Goal: Information Seeking & Learning: Check status

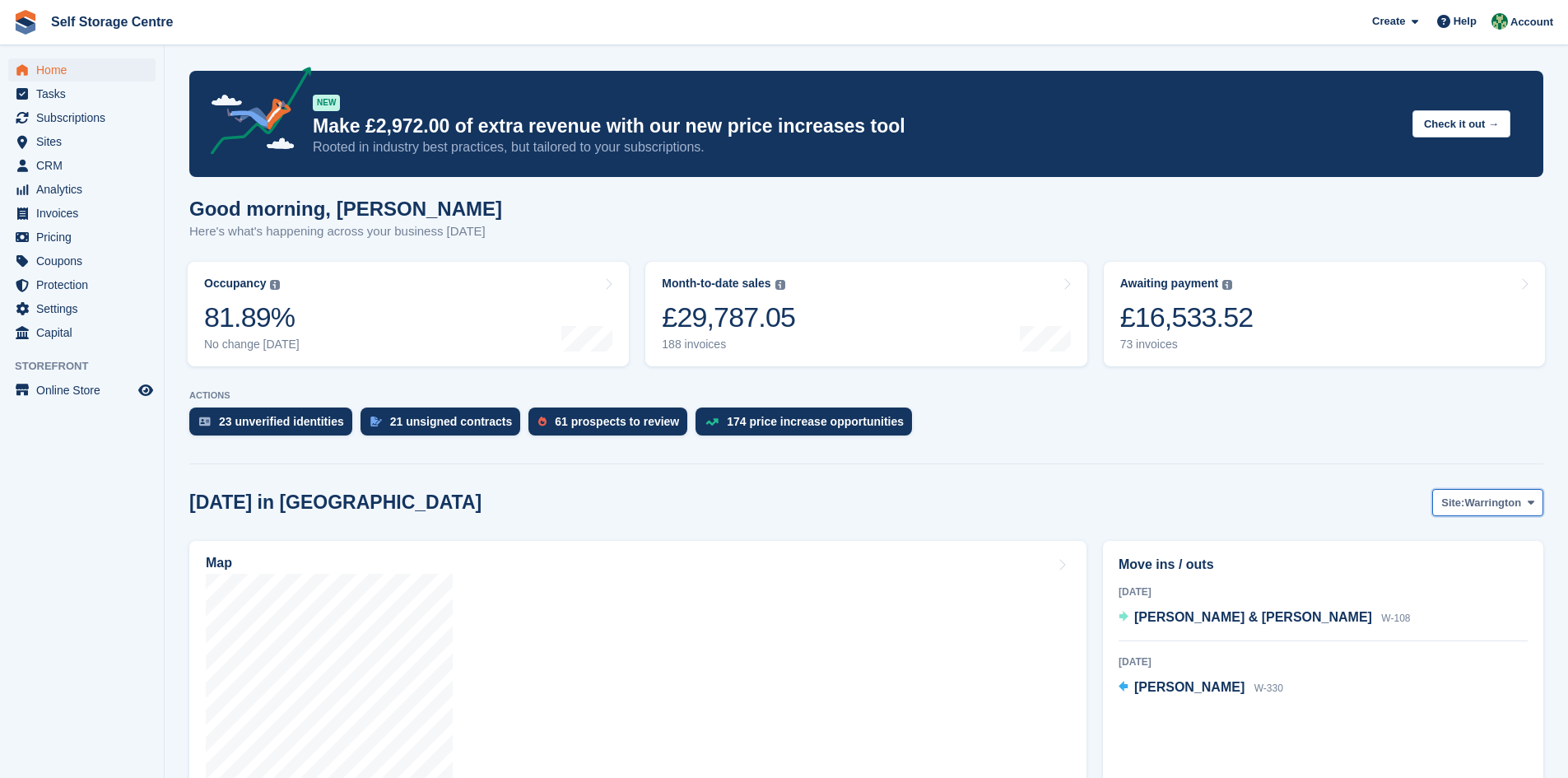
click at [756, 505] on icon at bounding box center [1530, 502] width 6 height 11
click at [756, 540] on link "Winsford" at bounding box center [1465, 571] width 143 height 29
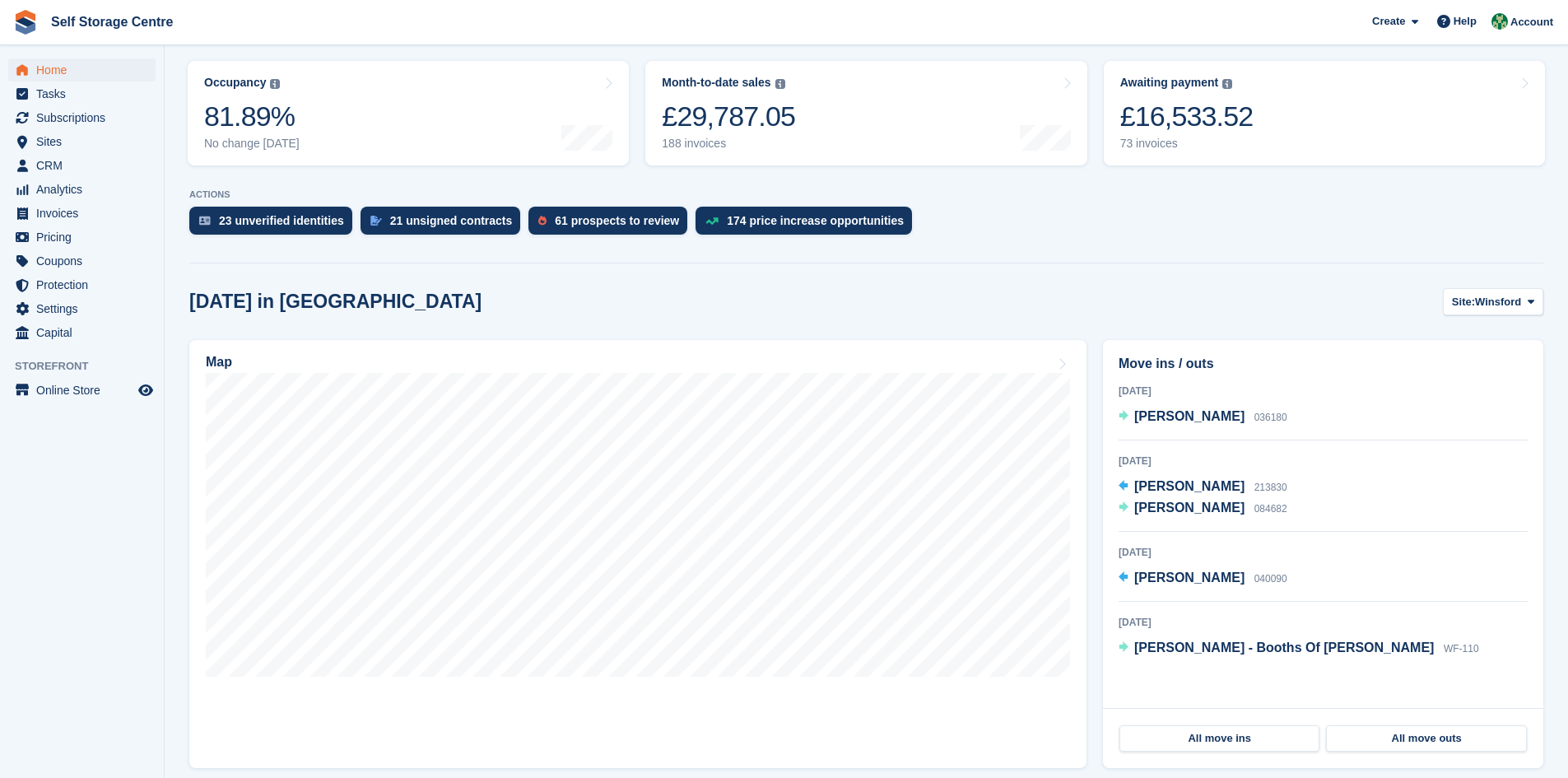
scroll to position [247, 0]
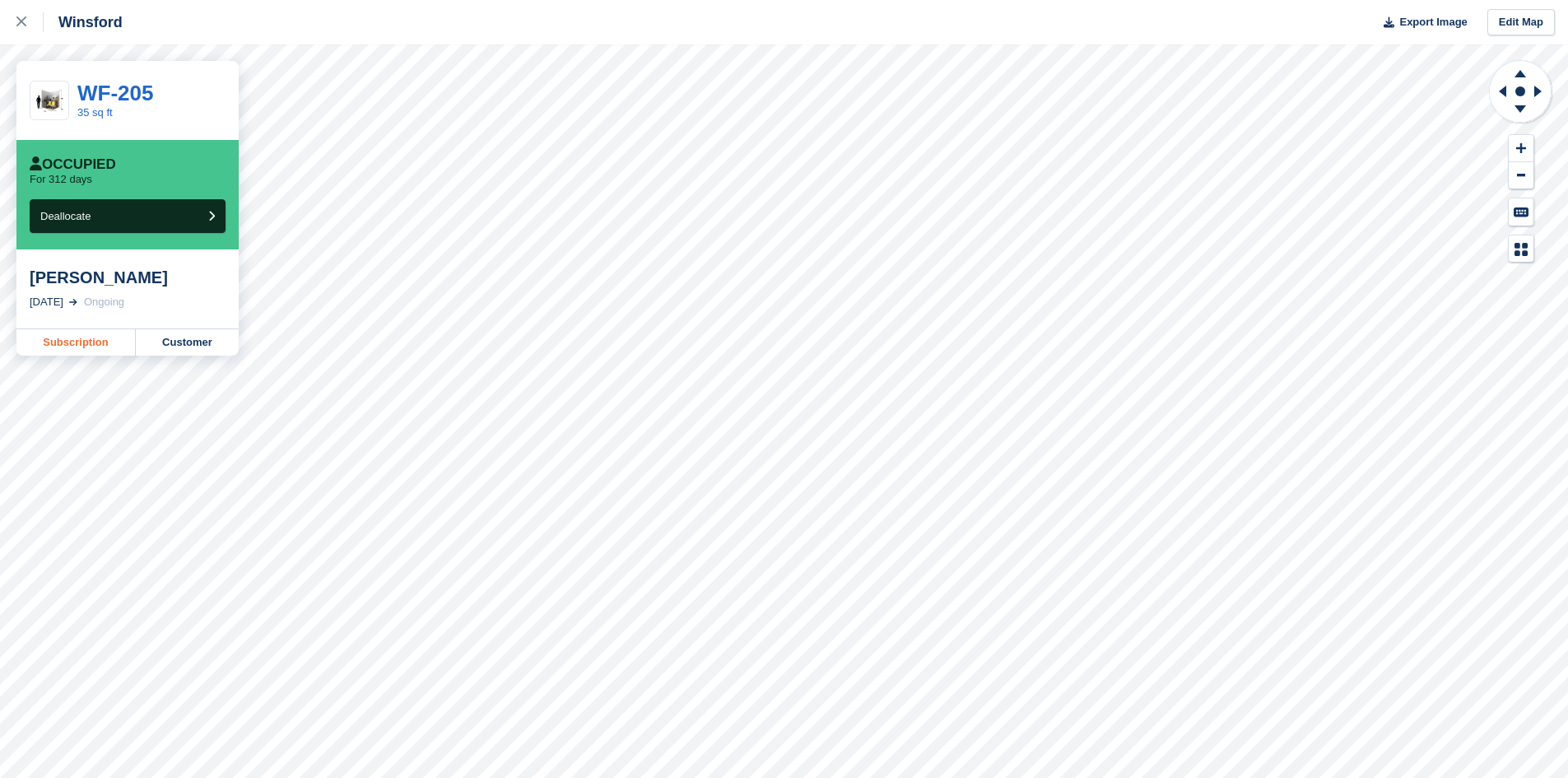
click at [92, 342] on link "Subscription" at bounding box center [76, 342] width 119 height 27
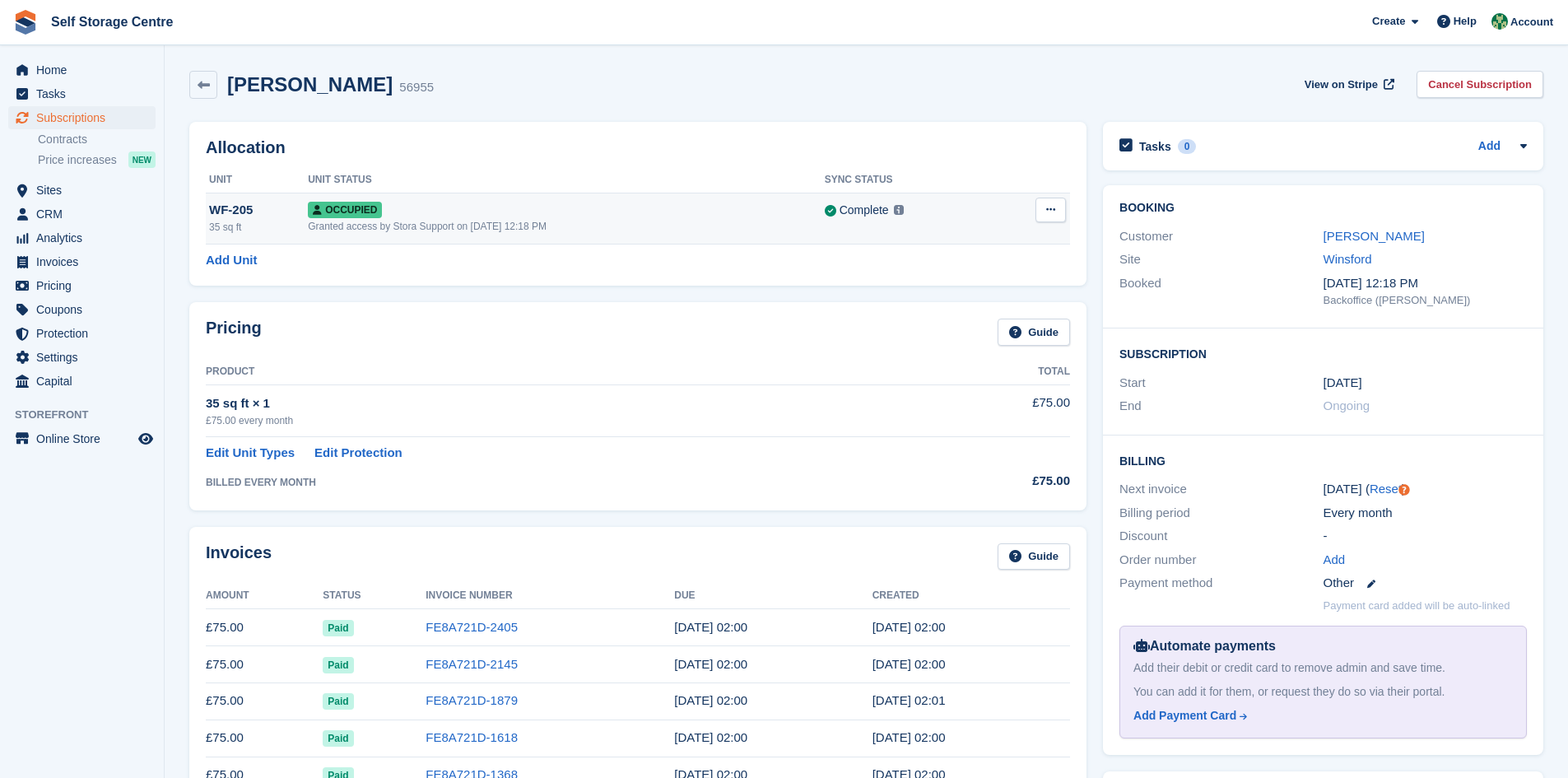
click at [689, 222] on div "Granted access by Stora Support on 14th Oct, 2024, 12:18 PM" at bounding box center [566, 226] width 517 height 15
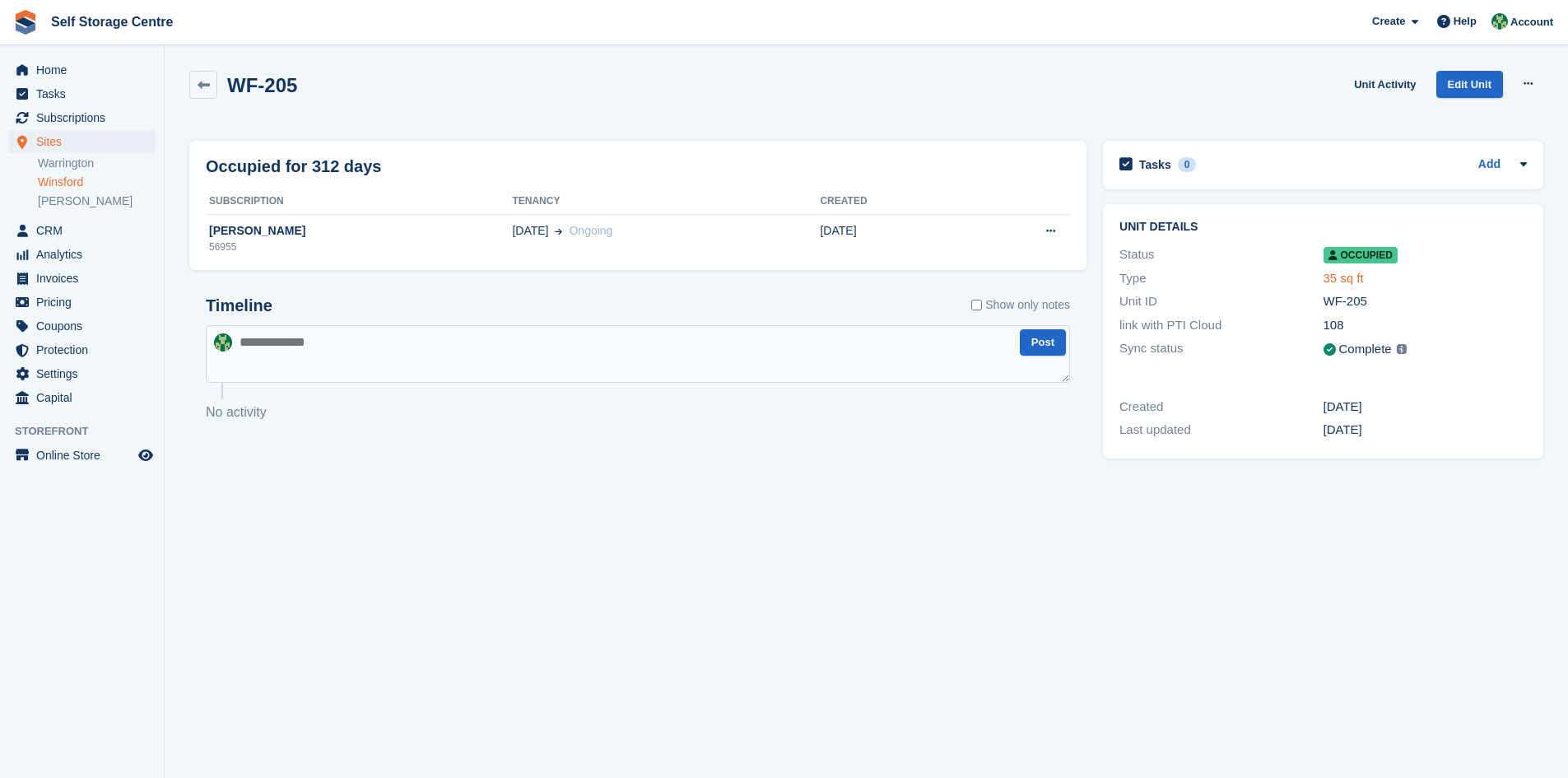
click at [1342, 277] on link "35 sq ft" at bounding box center [1344, 277] width 40 height 14
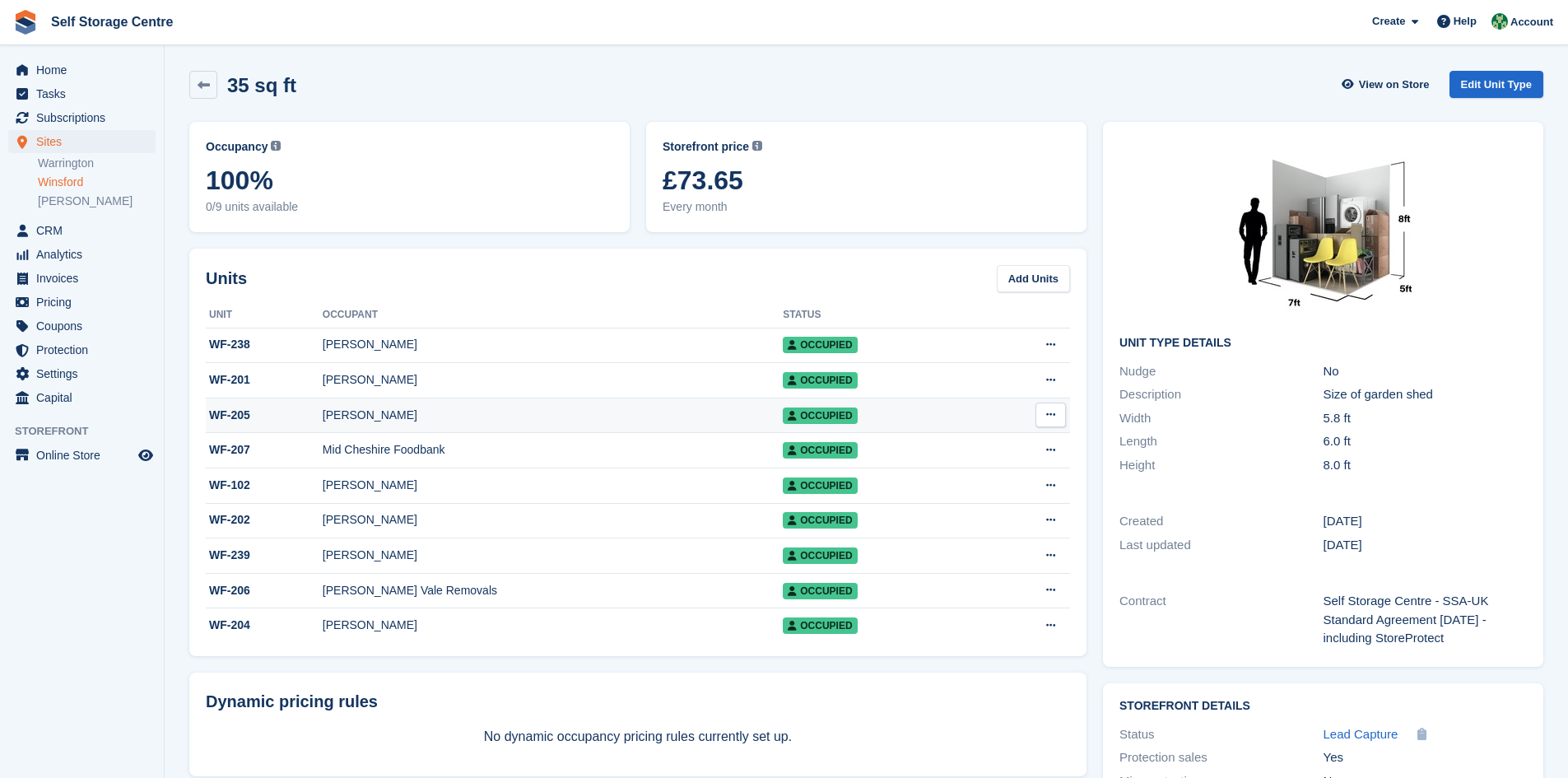
click at [458, 415] on div "John Lynch" at bounding box center [553, 415] width 460 height 17
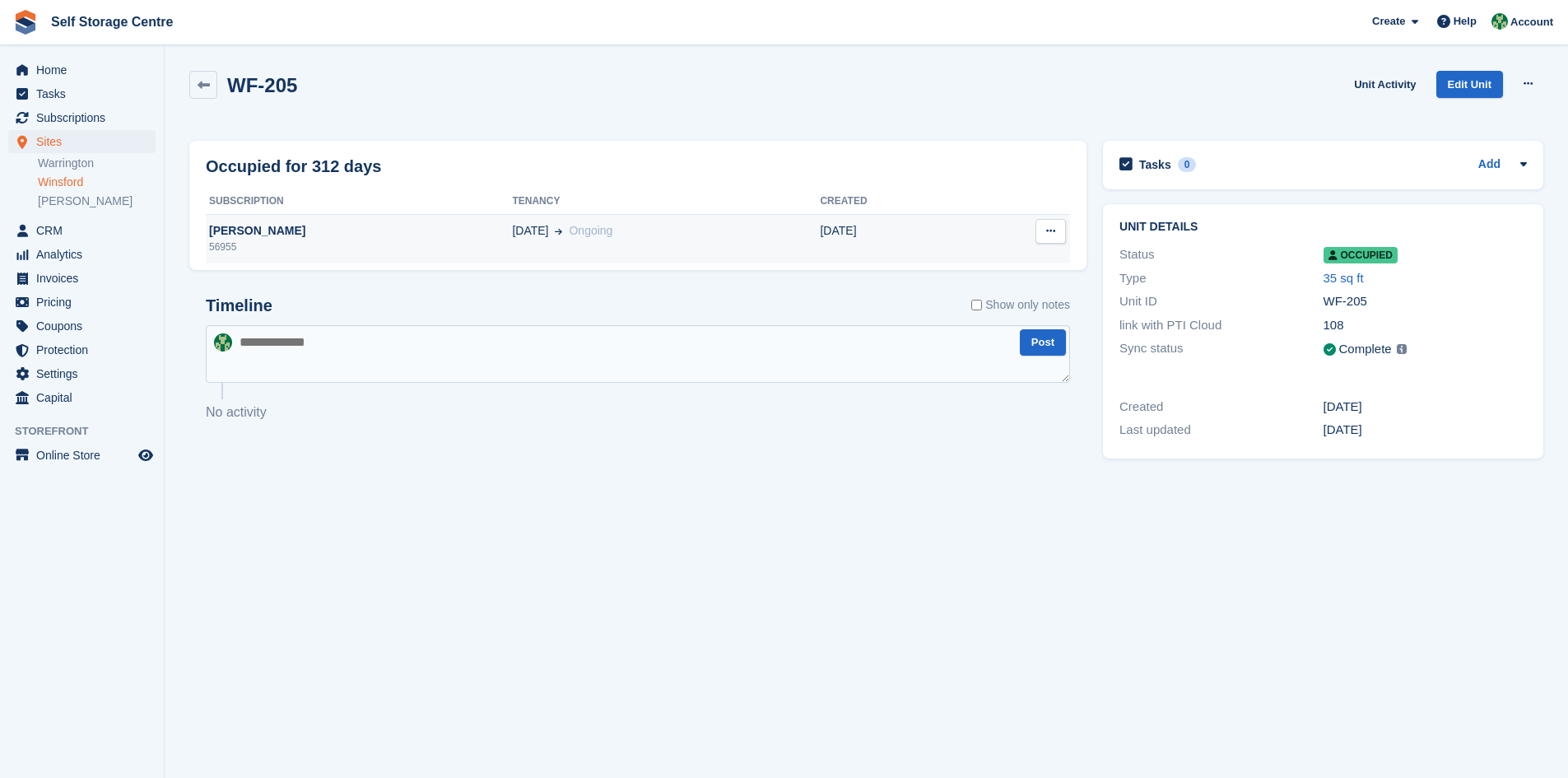
click at [546, 245] on td "08 Nov Ongoing" at bounding box center [665, 239] width 308 height 49
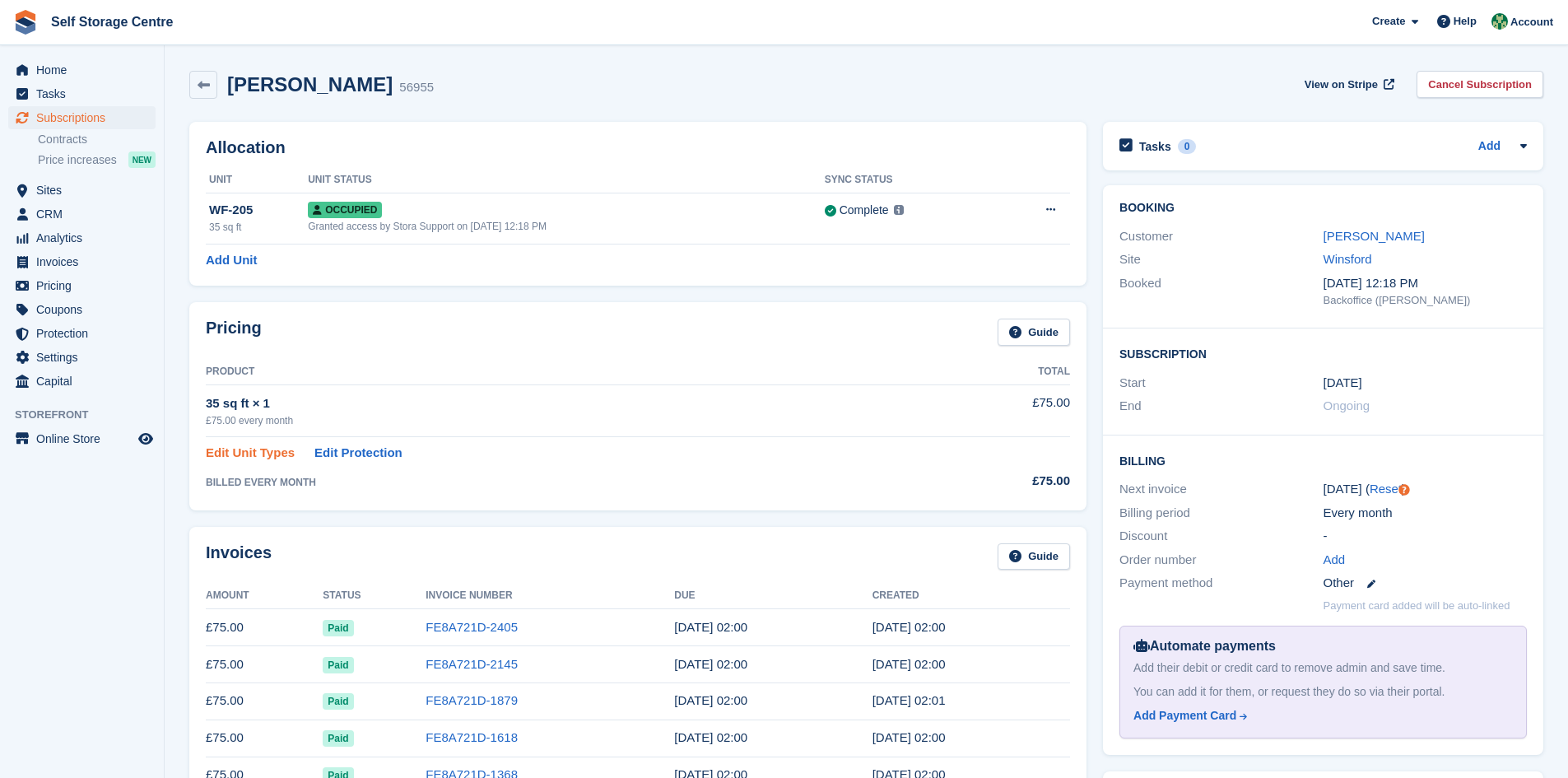
click at [257, 448] on link "Edit Unit Types" at bounding box center [250, 453] width 89 height 19
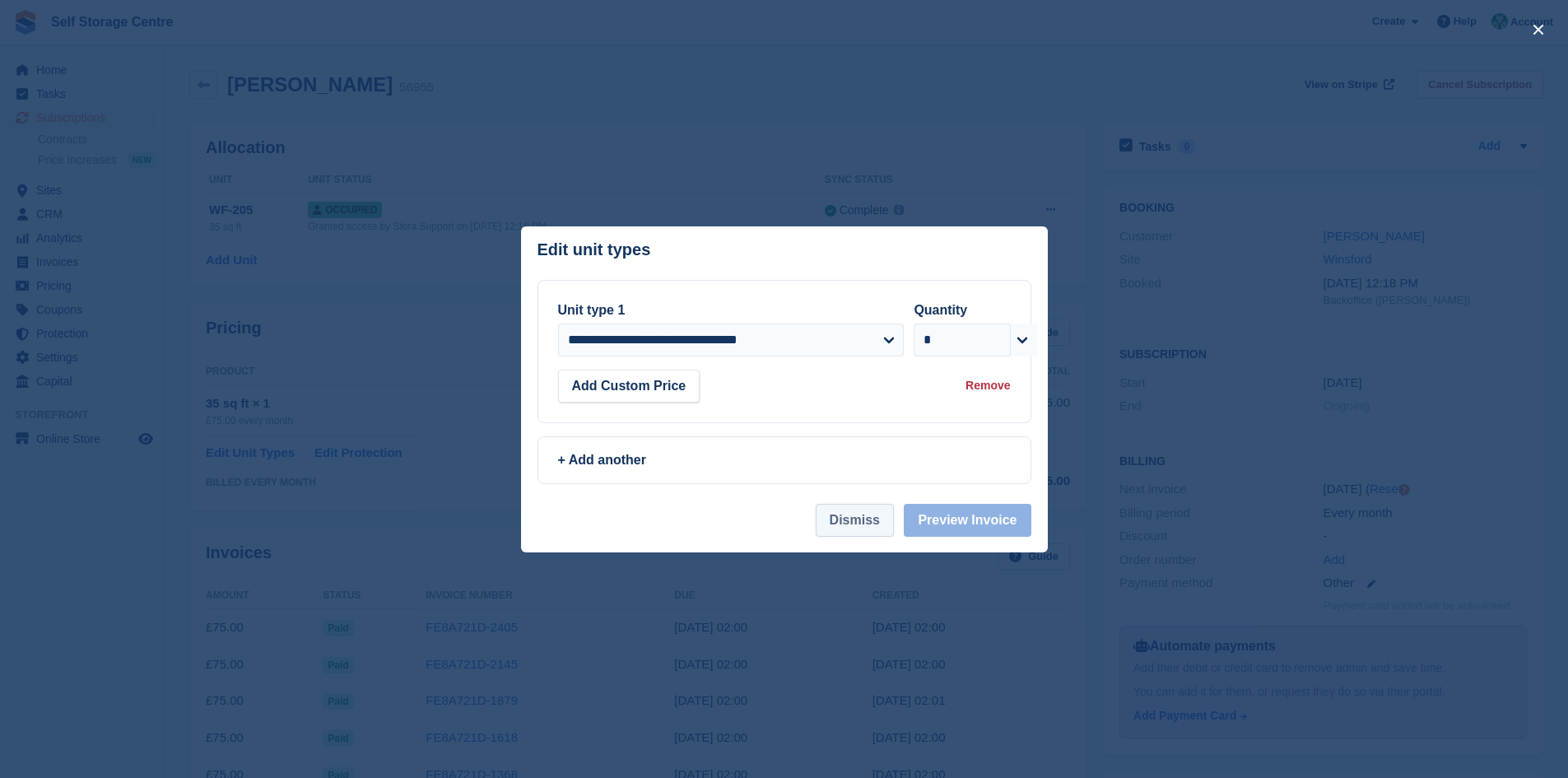
click at [874, 531] on button "Dismiss" at bounding box center [854, 520] width 78 height 33
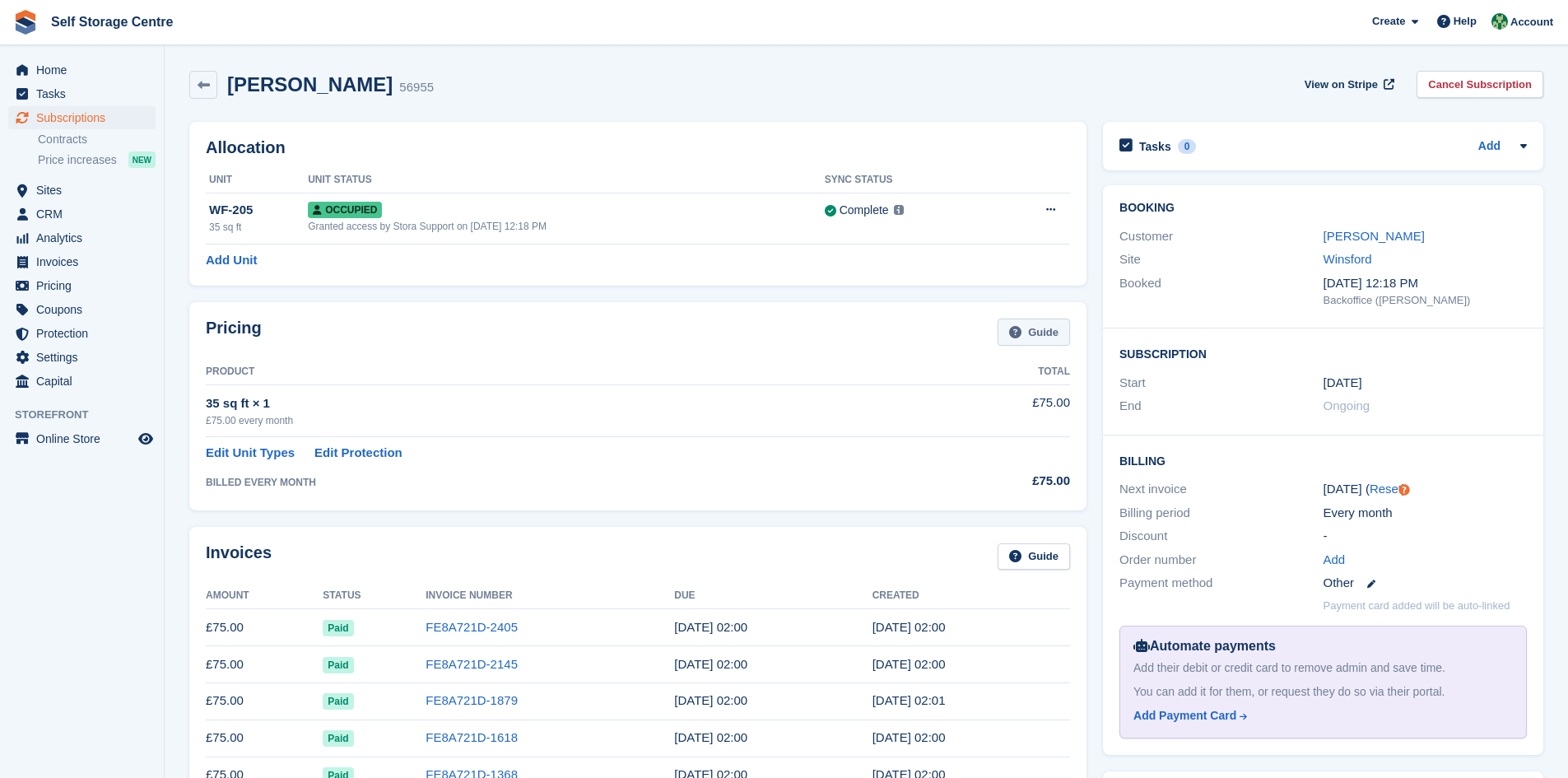
click at [1044, 331] on link "Guide" at bounding box center [1033, 332] width 72 height 27
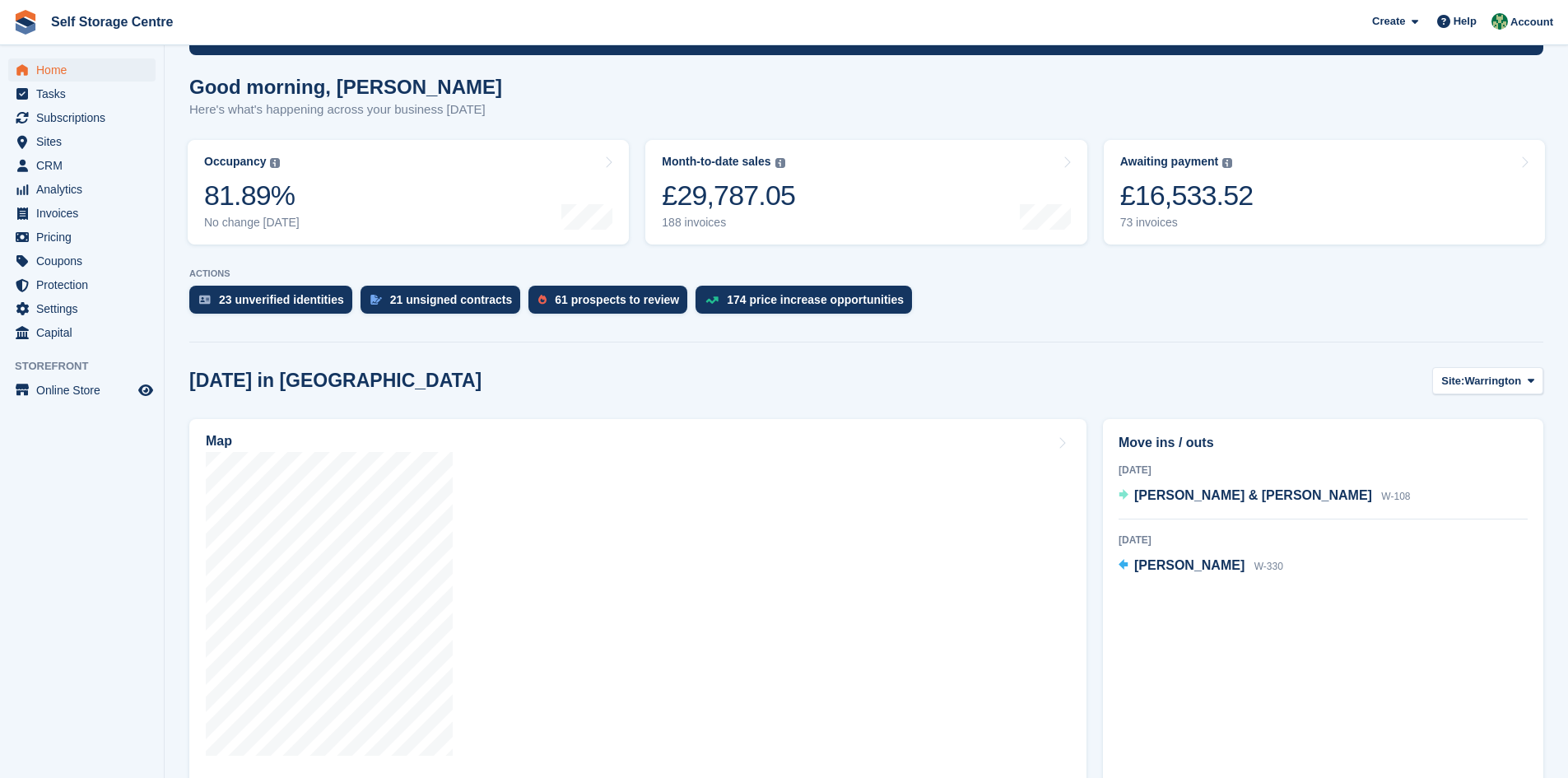
scroll to position [165, 0]
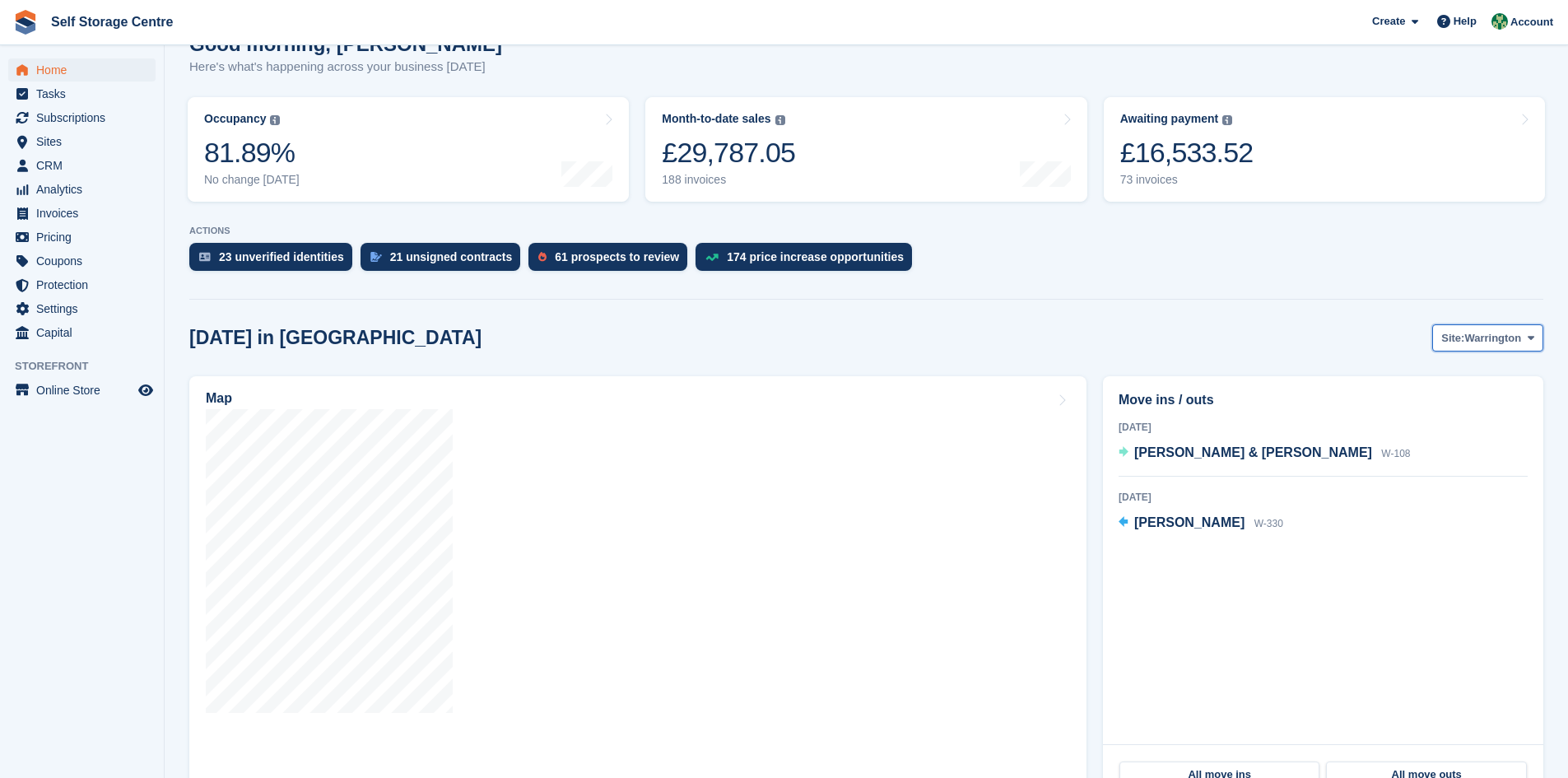
click at [756, 341] on icon at bounding box center [1530, 338] width 6 height 11
click at [756, 405] on link "Winsford" at bounding box center [1465, 406] width 143 height 29
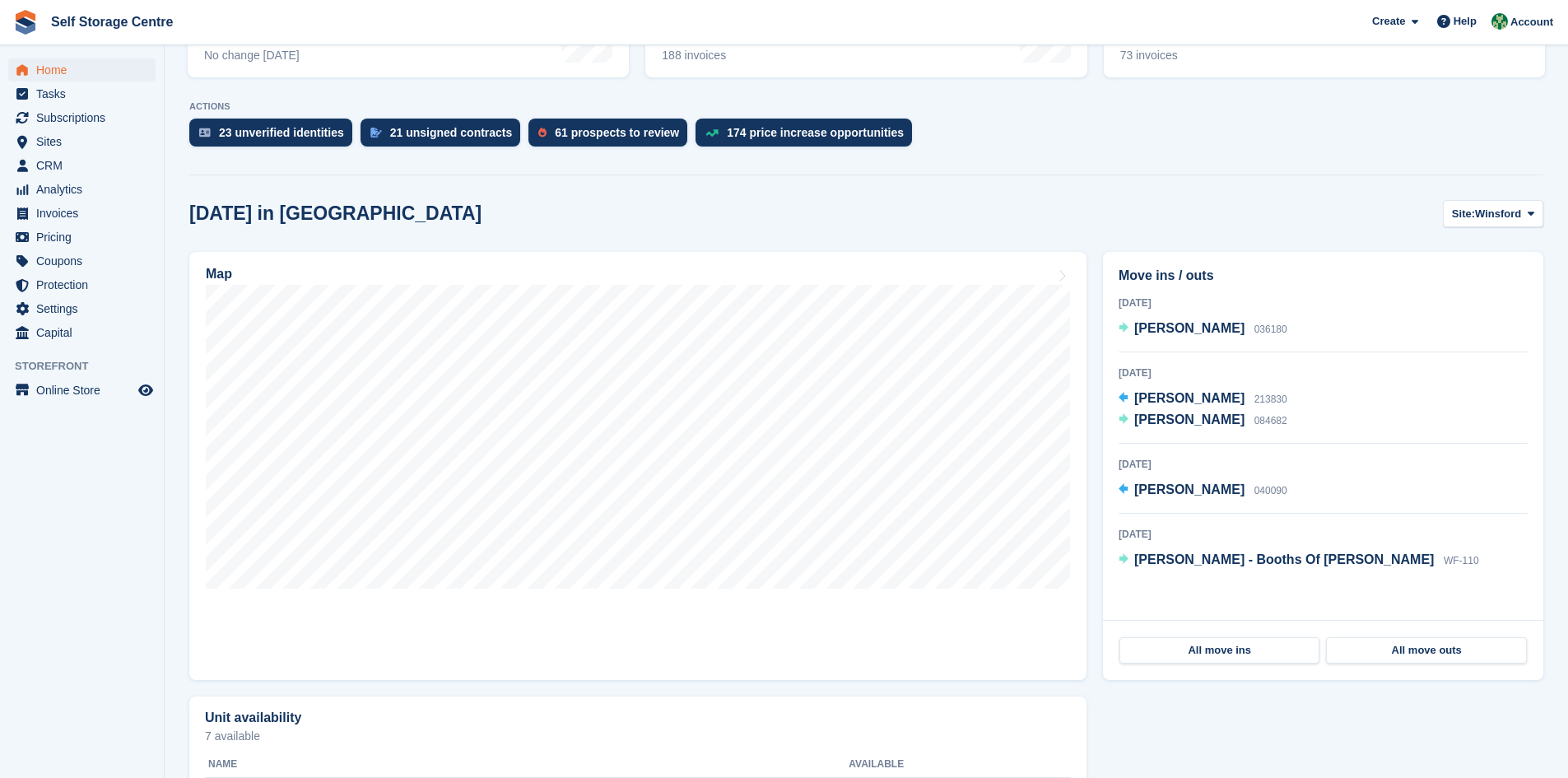
scroll to position [412, 0]
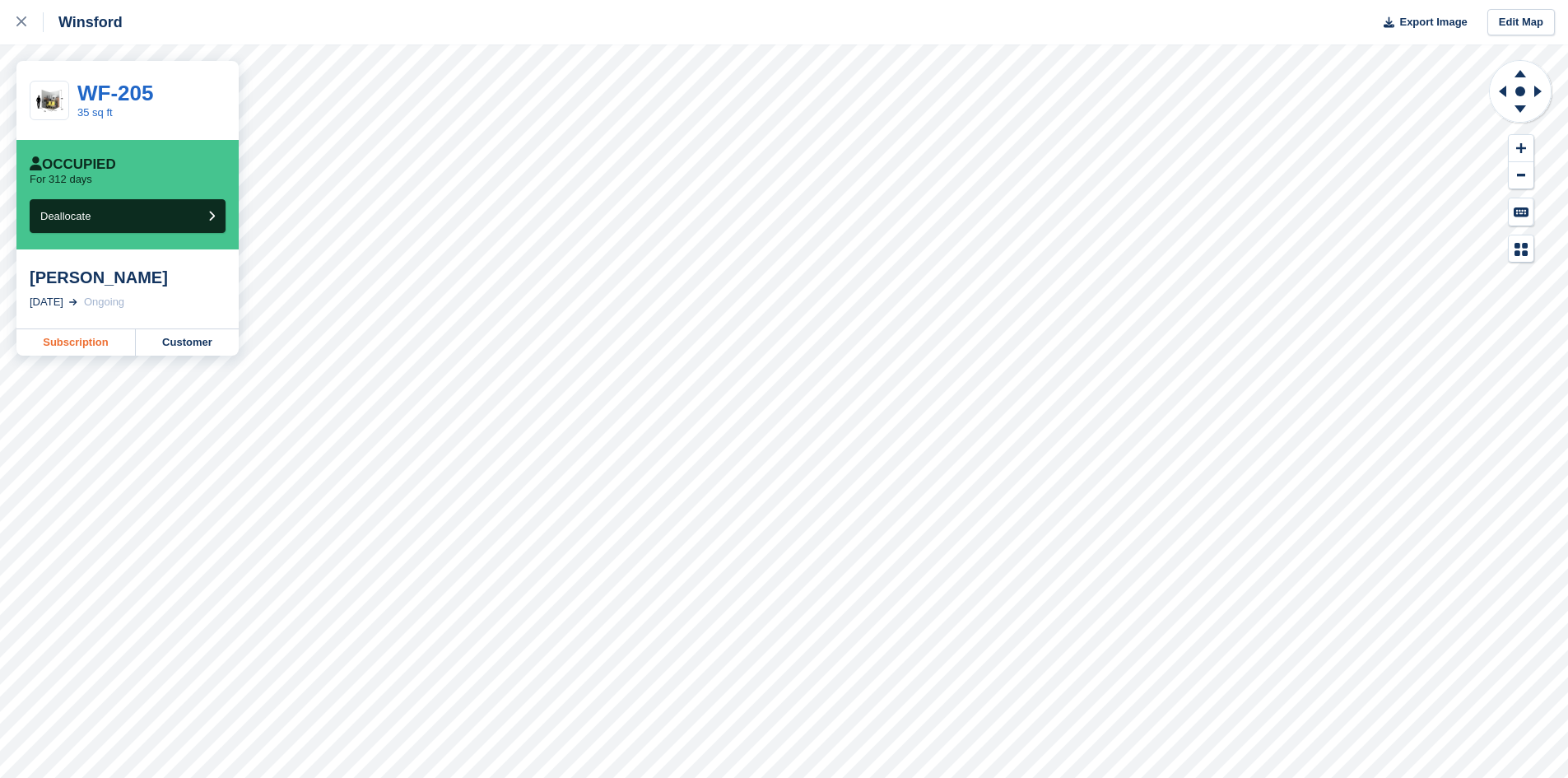
click at [76, 344] on link "Subscription" at bounding box center [76, 342] width 119 height 27
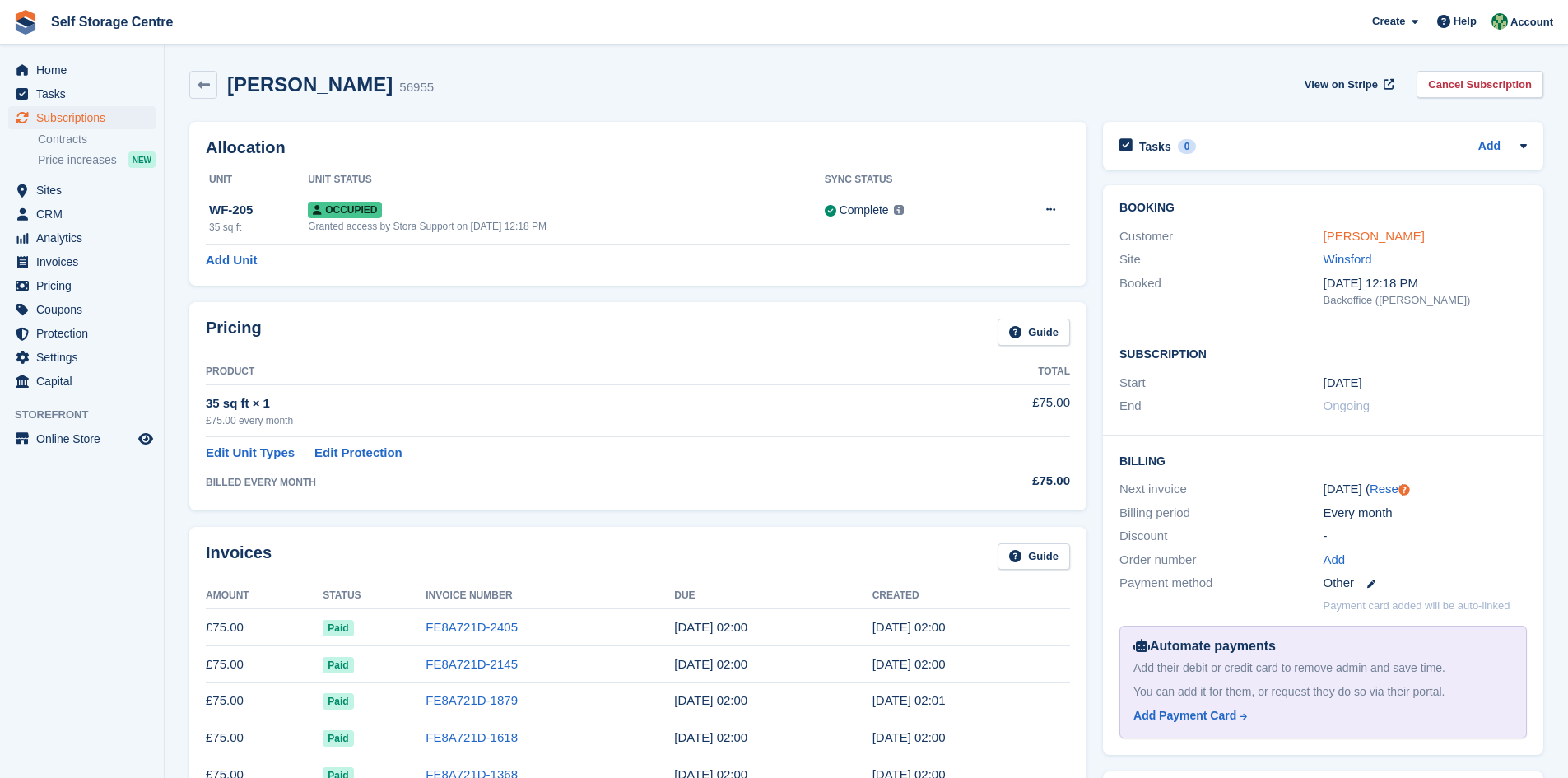
click at [1344, 241] on link "[PERSON_NAME]" at bounding box center [1374, 235] width 102 height 14
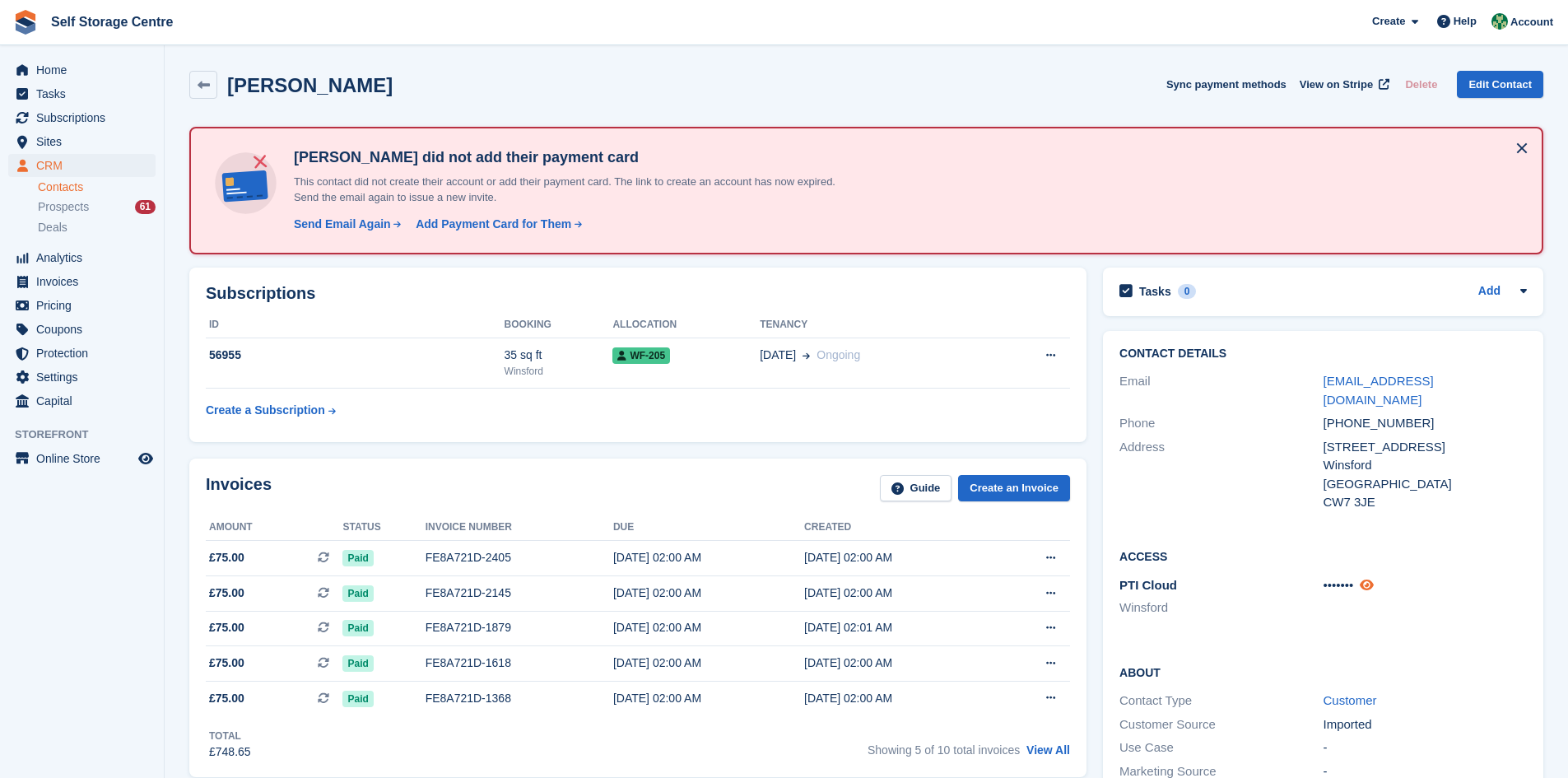
click at [1370, 578] on icon at bounding box center [1367, 584] width 14 height 12
click at [1134, 547] on h2 "Access" at bounding box center [1323, 556] width 407 height 16
click at [1137, 547] on h2 "Access" at bounding box center [1323, 556] width 407 height 16
click at [1179, 510] on div "Contact Details Email memeryanne92@gmail.com Phone +447544970951 Address 23 Dar…" at bounding box center [1323, 431] width 440 height 200
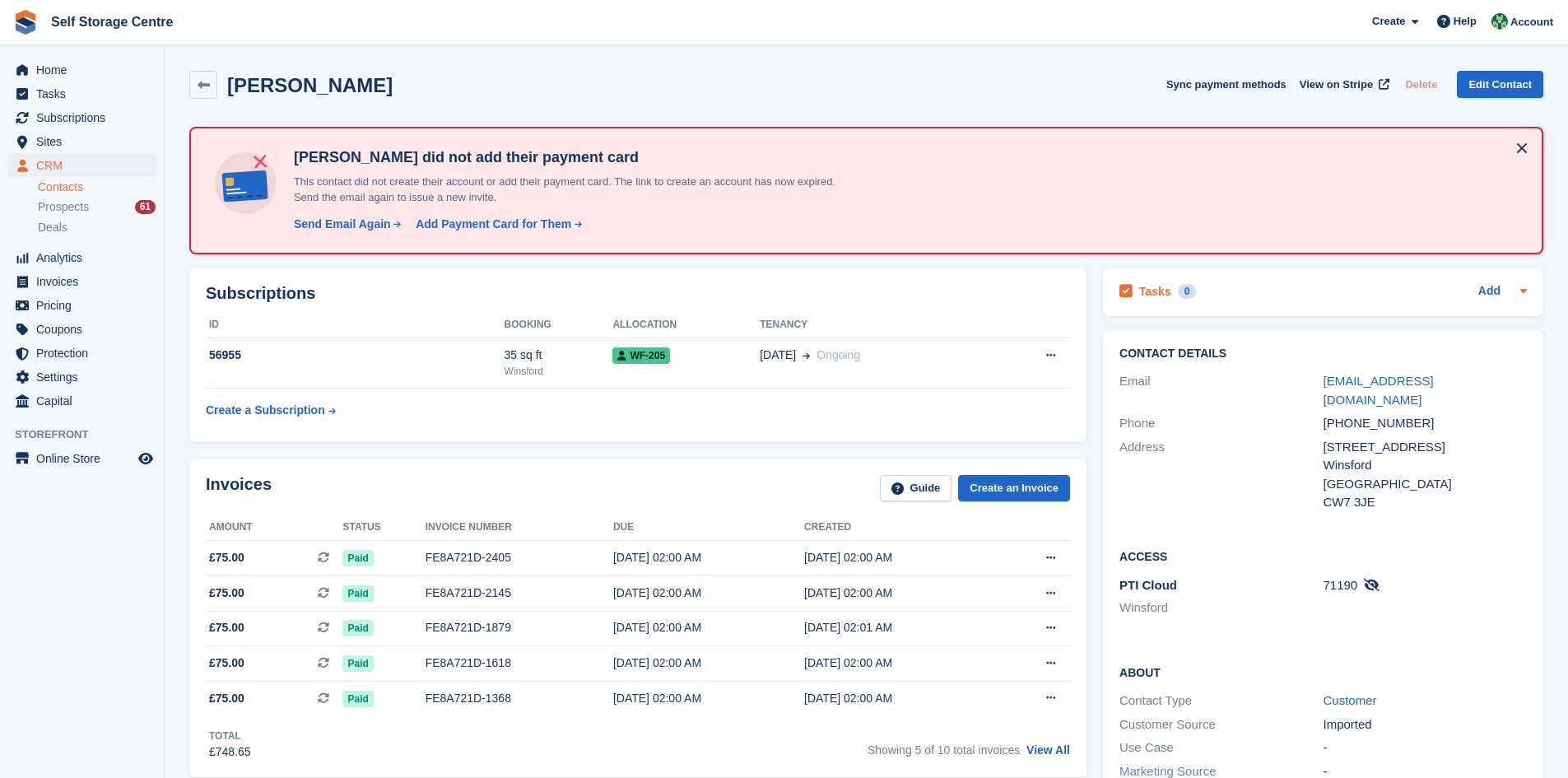
click at [1526, 291] on icon at bounding box center [1523, 291] width 6 height 4
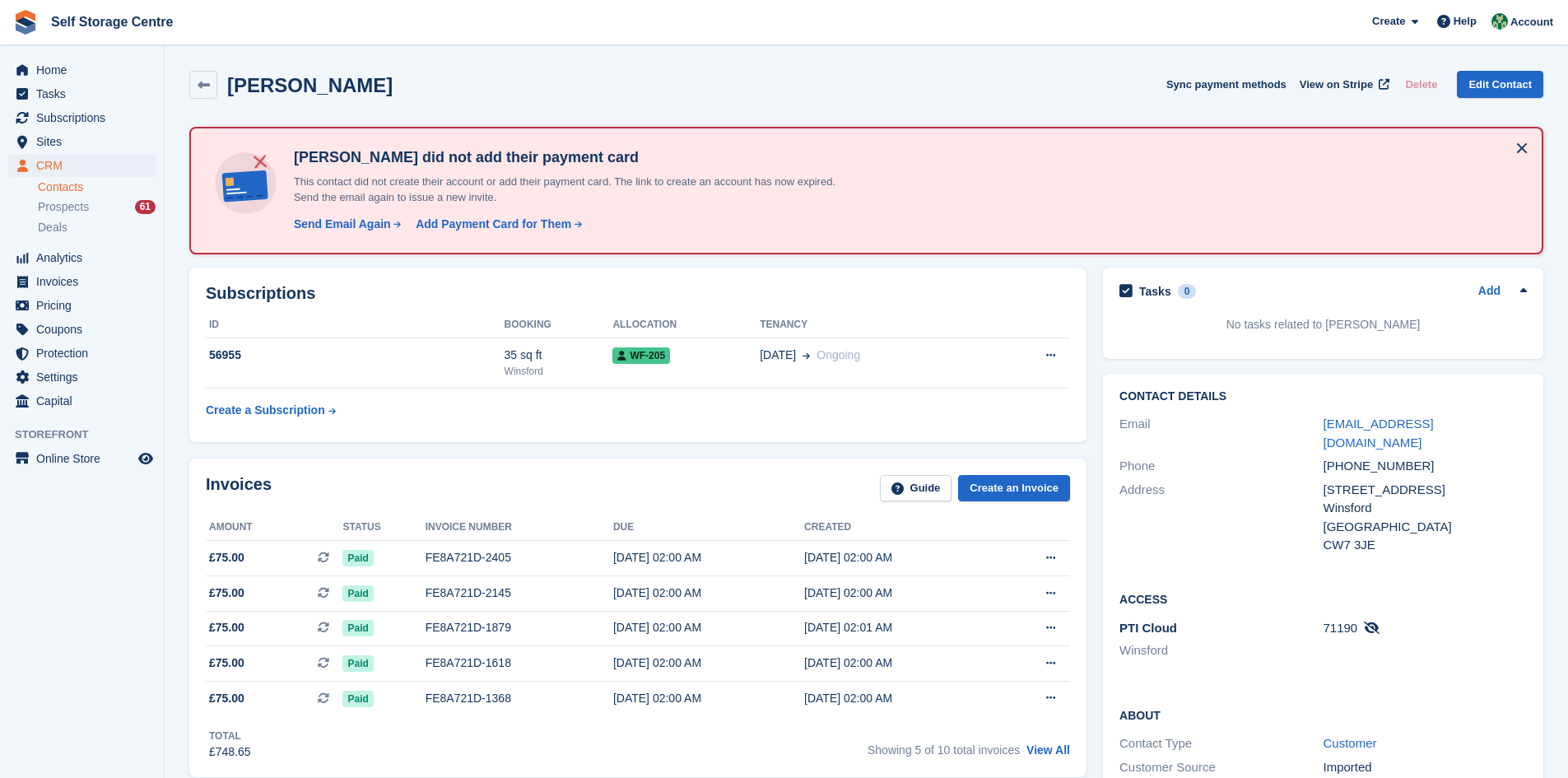
click at [1291, 416] on div "Email" at bounding box center [1221, 433] width 203 height 37
click at [884, 369] on td "08 Nov Ongoing" at bounding box center [875, 363] width 232 height 50
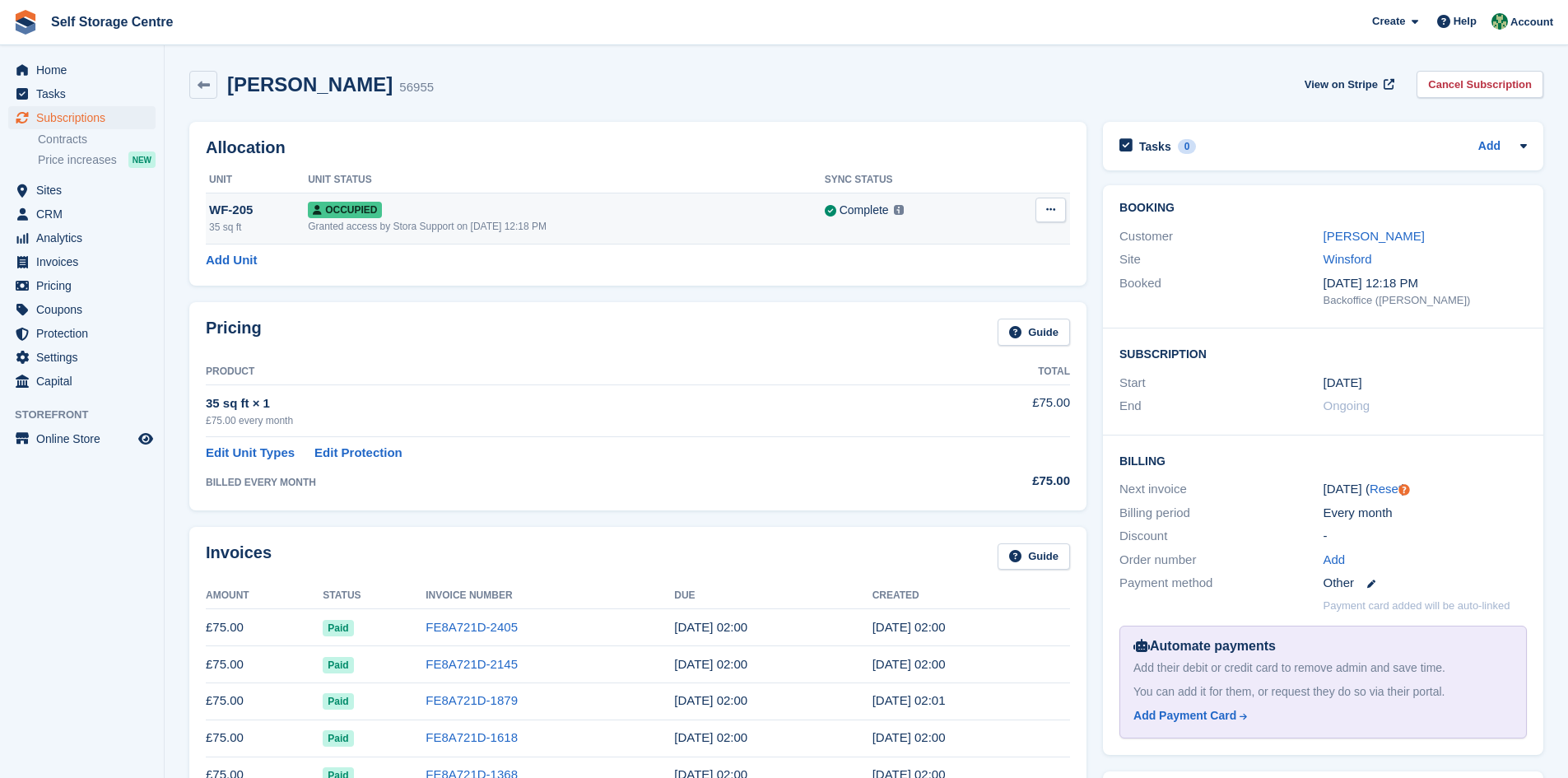
click at [330, 212] on span "Occupied" at bounding box center [344, 210] width 74 height 16
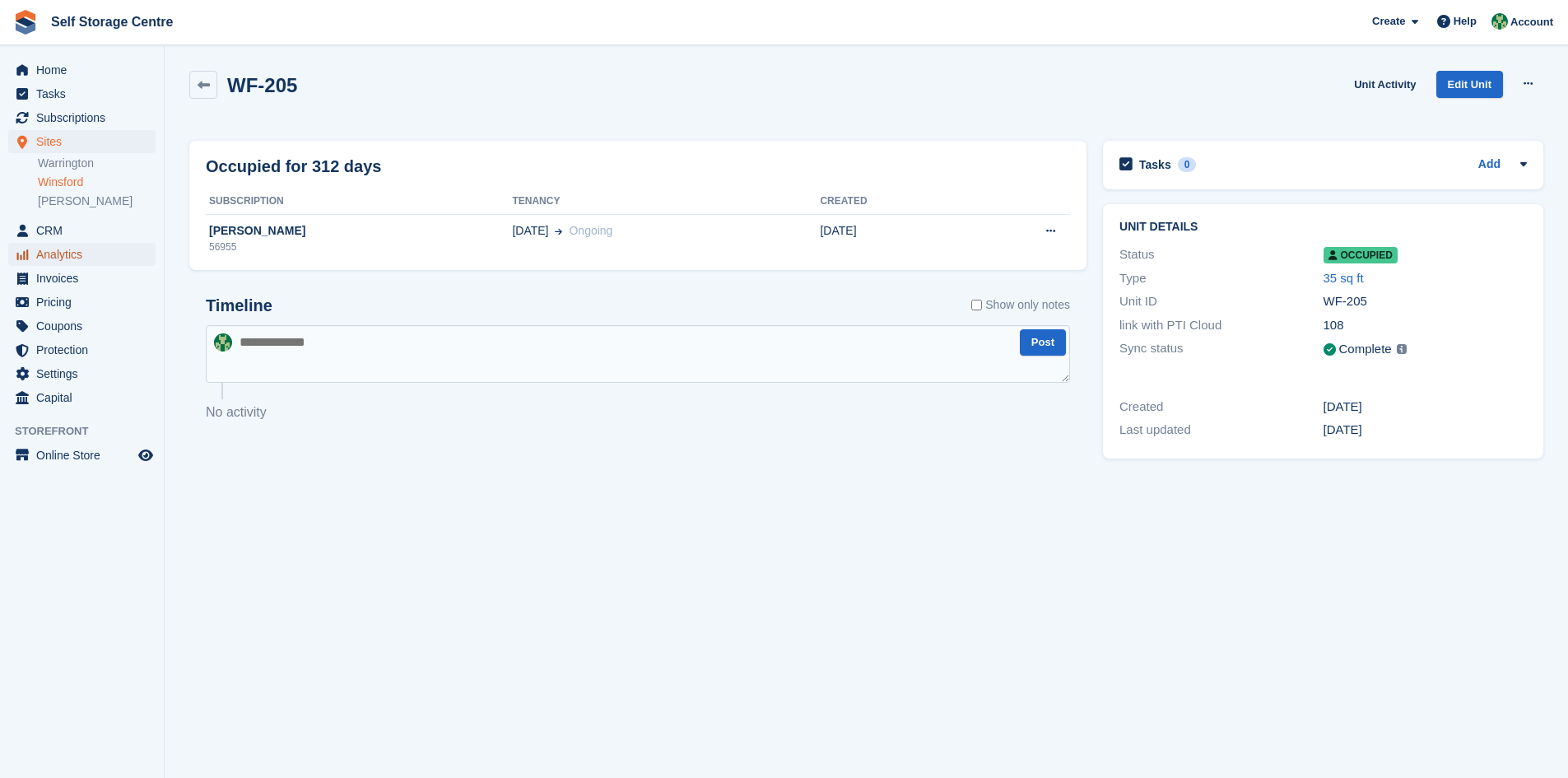
click at [59, 257] on span "Analytics" at bounding box center [86, 254] width 99 height 23
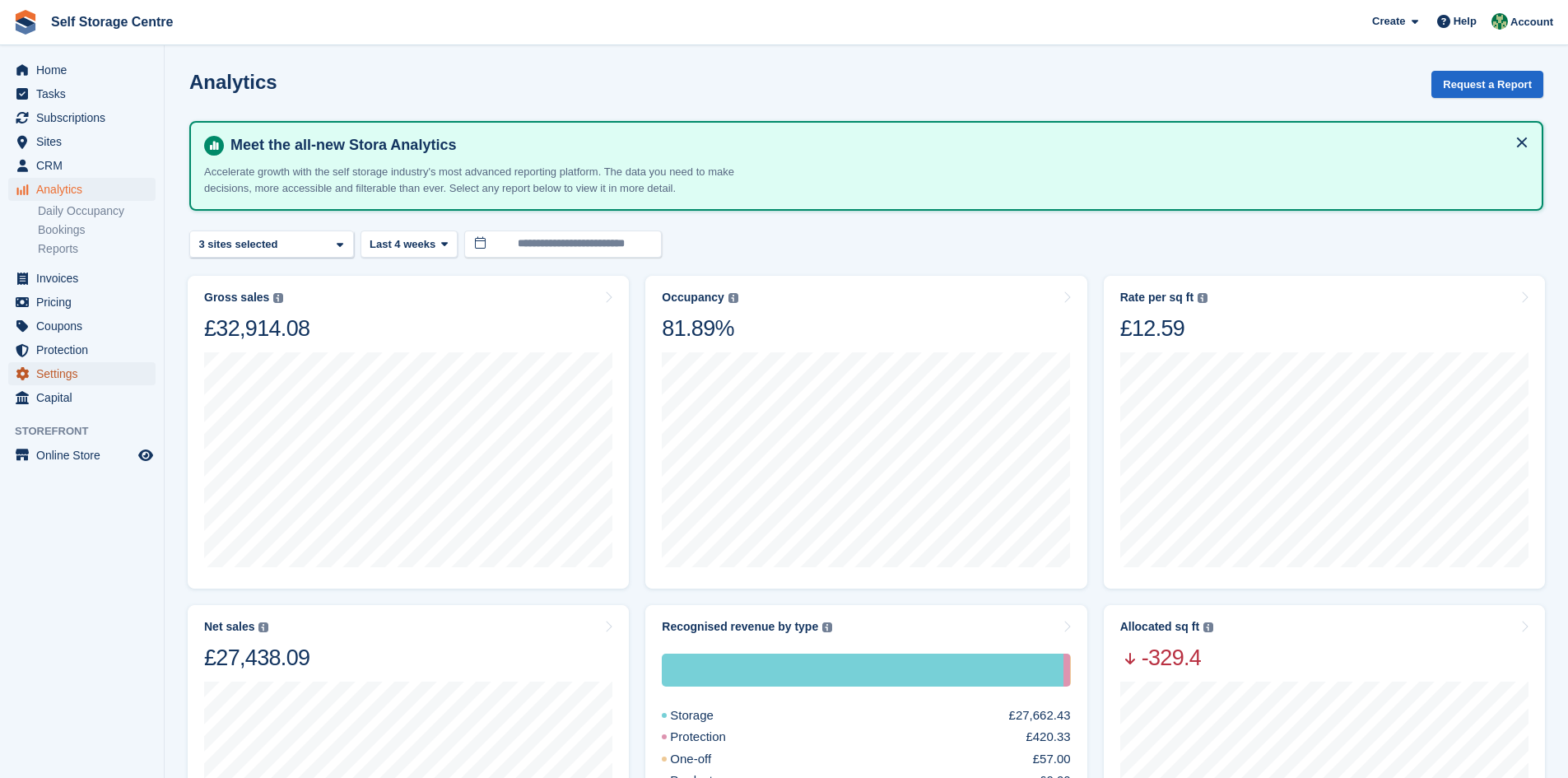
click at [49, 378] on span "Settings" at bounding box center [86, 373] width 99 height 23
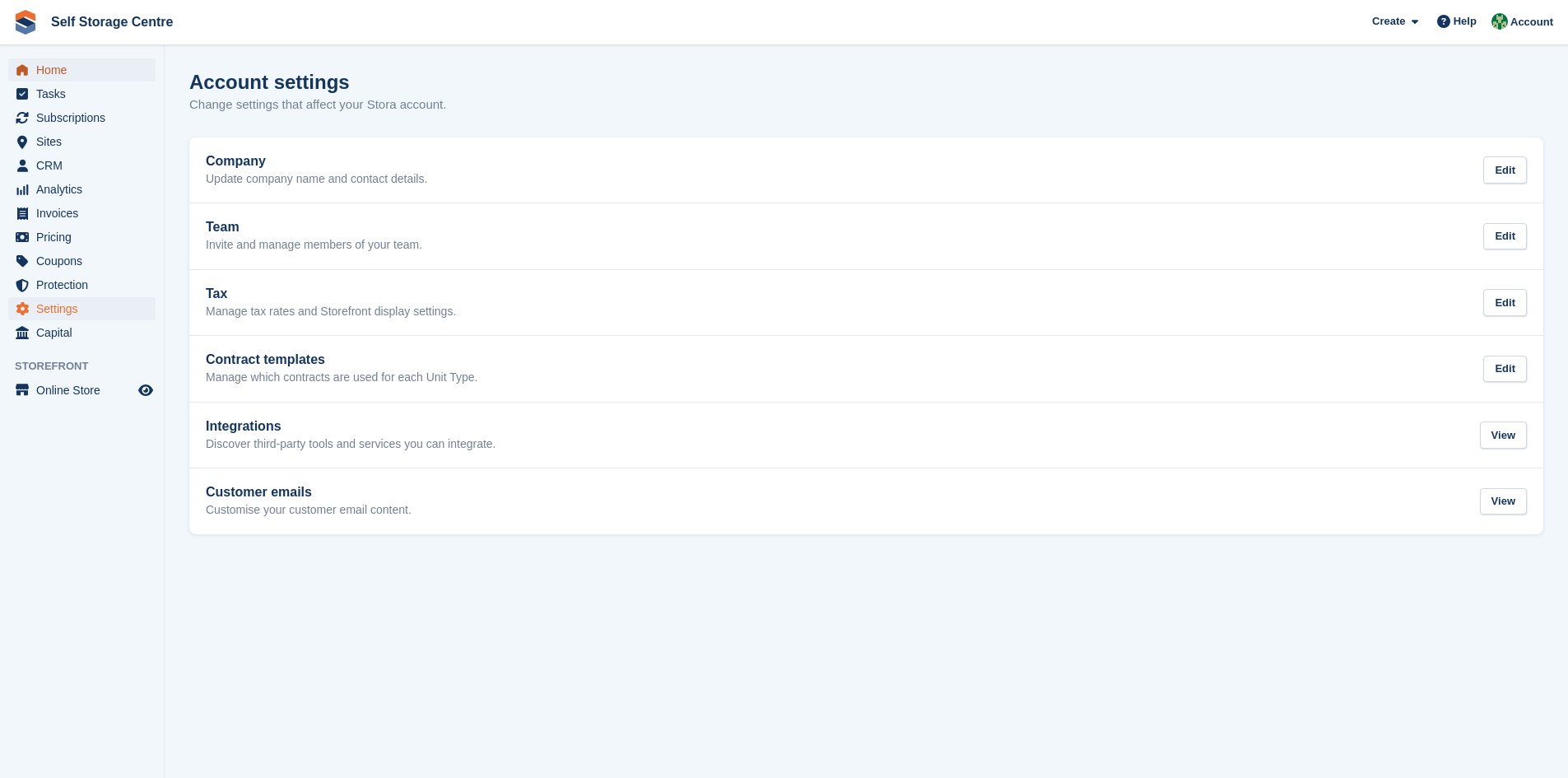
click at [59, 70] on span "Home" at bounding box center [86, 70] width 99 height 23
